Goal: Task Accomplishment & Management: Manage account settings

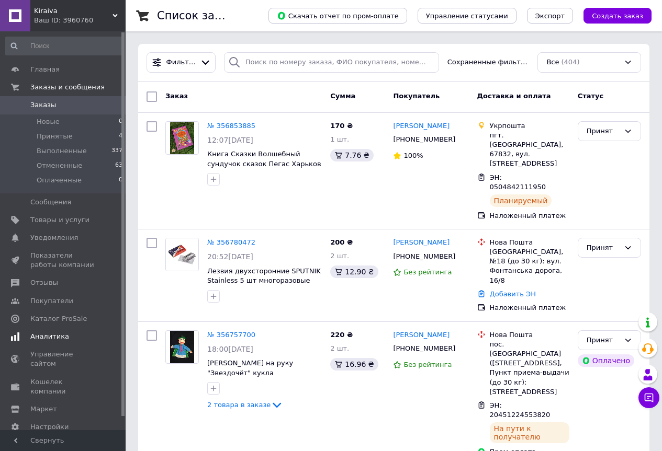
click at [53, 336] on span "Аналитика" at bounding box center [49, 336] width 39 height 9
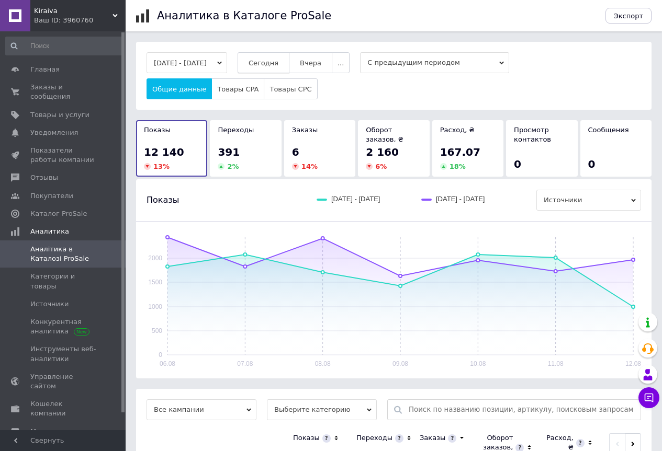
click at [278, 63] on span "Сегодня" at bounding box center [263, 63] width 30 height 8
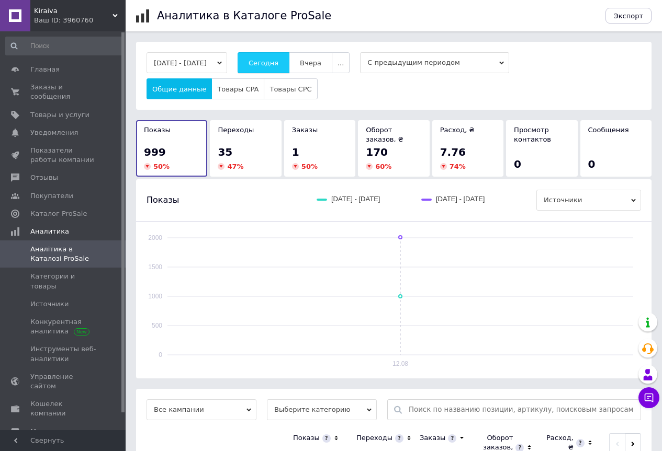
click at [278, 64] on span "Сегодня" at bounding box center [263, 63] width 30 height 8
click at [278, 62] on span "Сегодня" at bounding box center [263, 63] width 30 height 8
click at [51, 85] on span "Заказы и сообщения" at bounding box center [63, 92] width 66 height 19
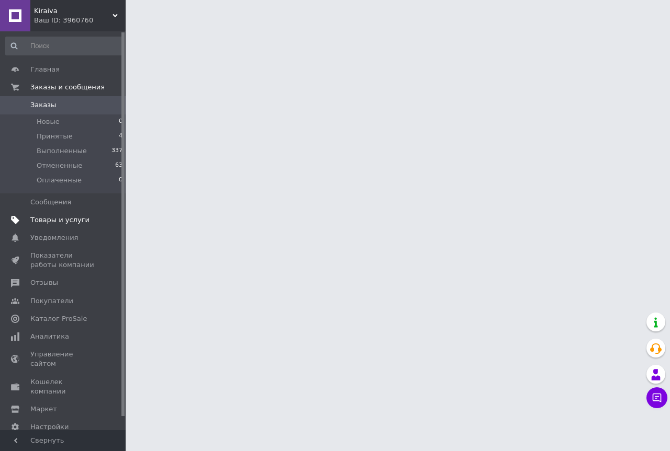
click at [57, 222] on span "Товары и услуги" at bounding box center [59, 219] width 59 height 9
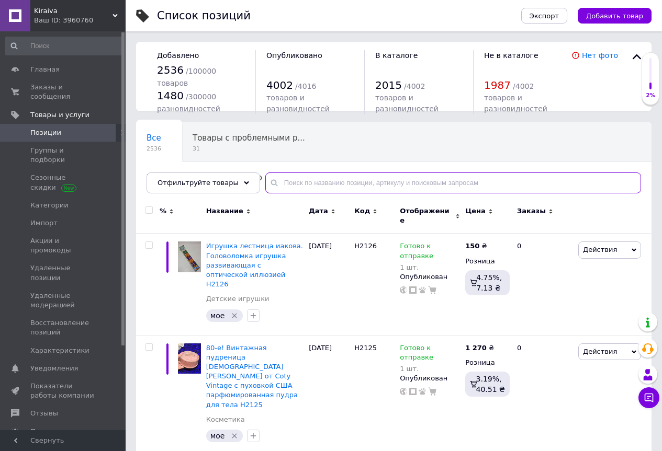
paste input "Н4126"
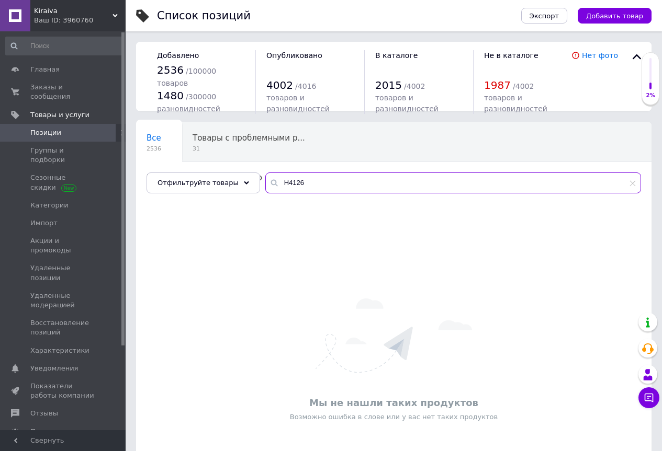
click at [277, 178] on input "Н4126" at bounding box center [453, 183] width 376 height 21
paste input "235"
type input "Н4235"
click at [48, 131] on link "Позиции" at bounding box center [64, 133] width 129 height 18
